Goal: Information Seeking & Learning: Learn about a topic

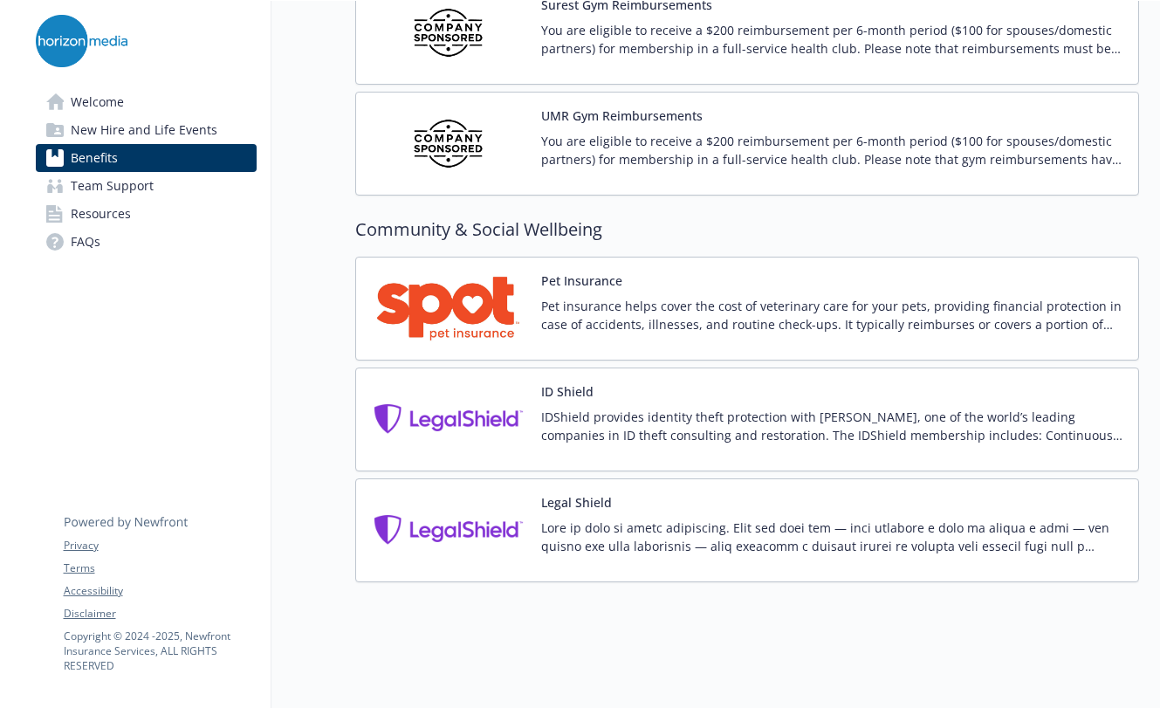
scroll to position [4466, 0]
click at [1102, 162] on p "You are eligible to receive a $200 reimbursement per 6-month period ($100 for s…" at bounding box center [832, 150] width 583 height 37
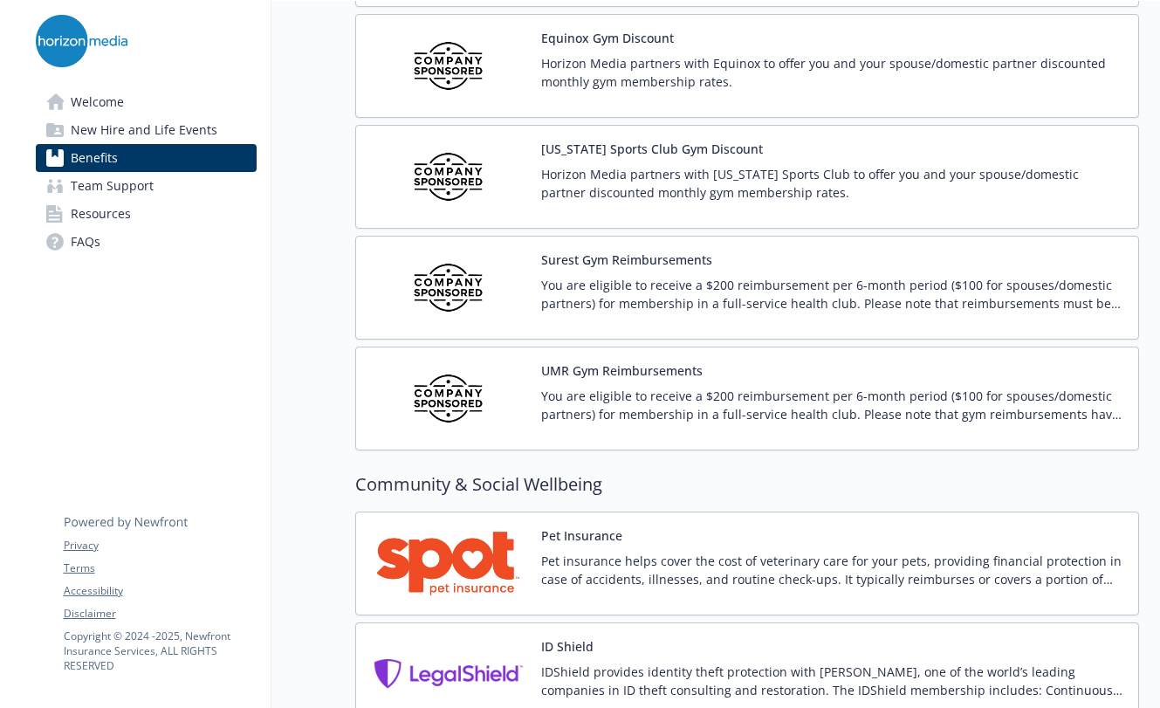
scroll to position [4181, 0]
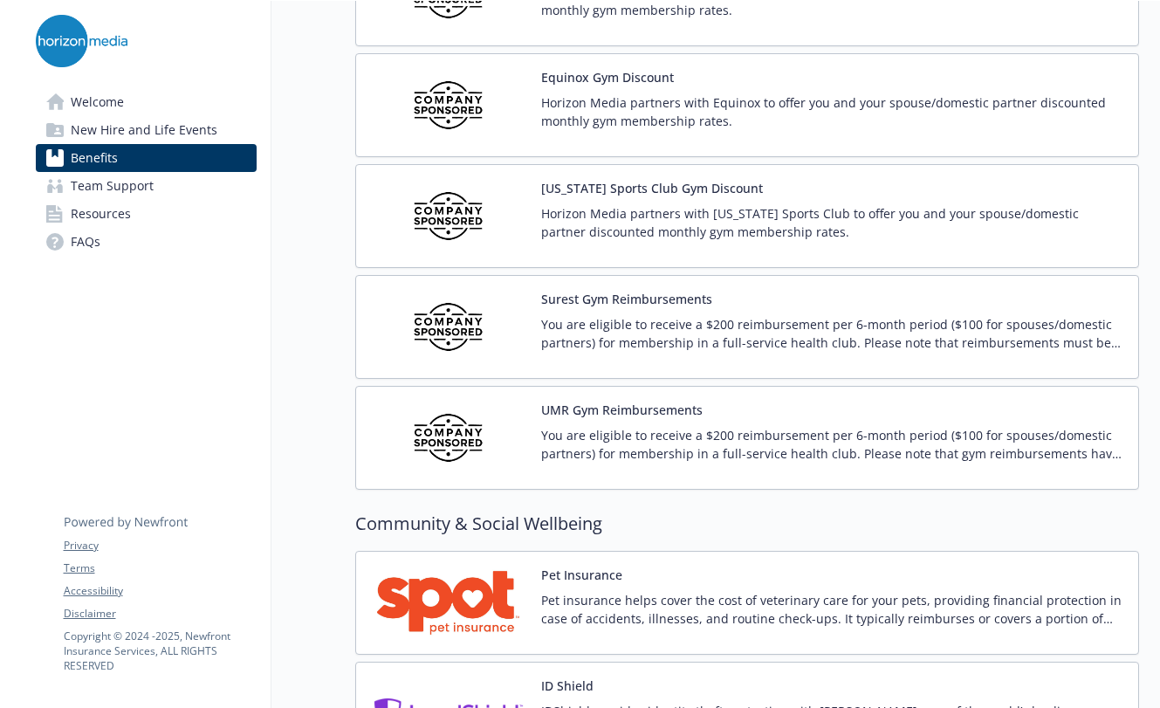
click at [631, 126] on p "Horizon Media partners with Equinox to offer you and your spouse/domestic partn…" at bounding box center [832, 111] width 583 height 37
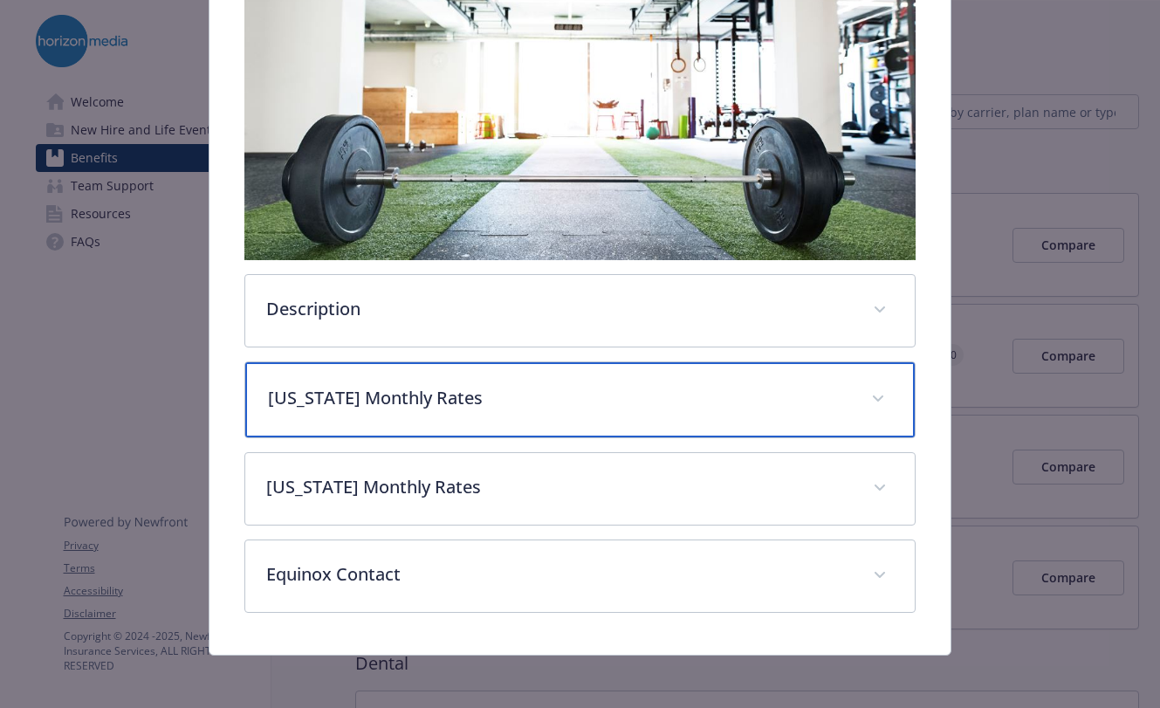
click at [479, 408] on p "[US_STATE] Monthly Rates" at bounding box center [559, 398] width 582 height 26
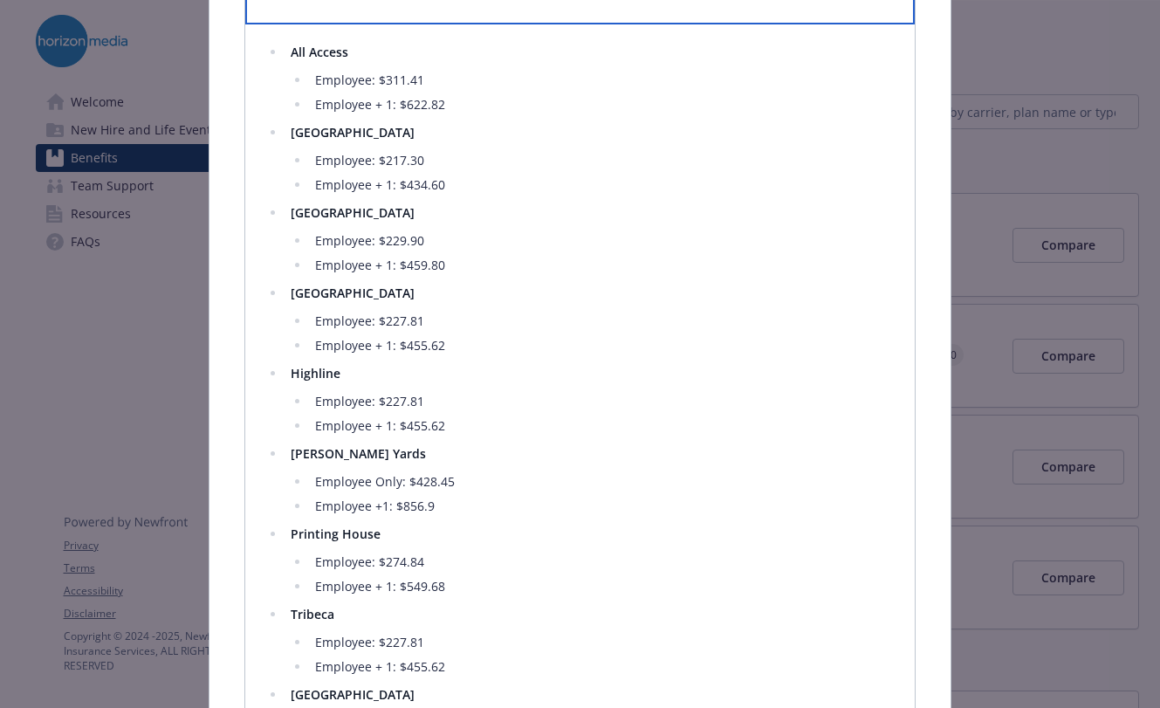
scroll to position [750, 0]
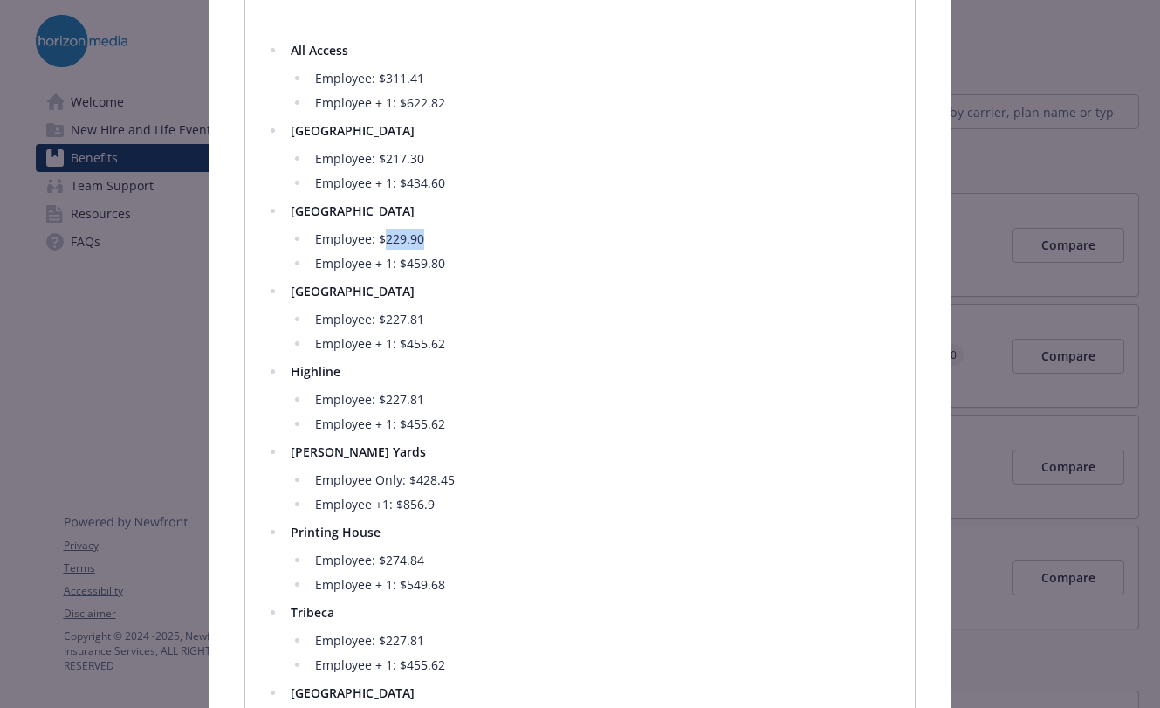
drag, startPoint x: 447, startPoint y: 240, endPoint x: 382, endPoint y: 237, distance: 64.7
click at [382, 237] on li "Employee: $229.90" at bounding box center [602, 239] width 584 height 21
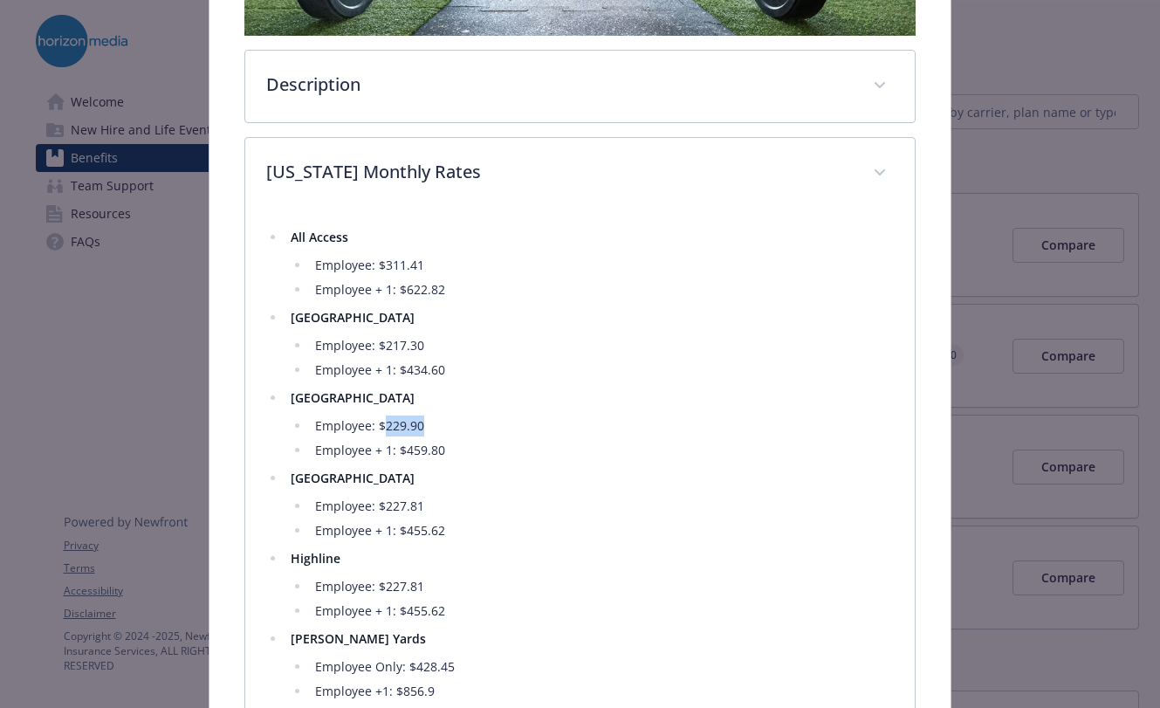
scroll to position [566, 0]
